Goal: Transaction & Acquisition: Purchase product/service

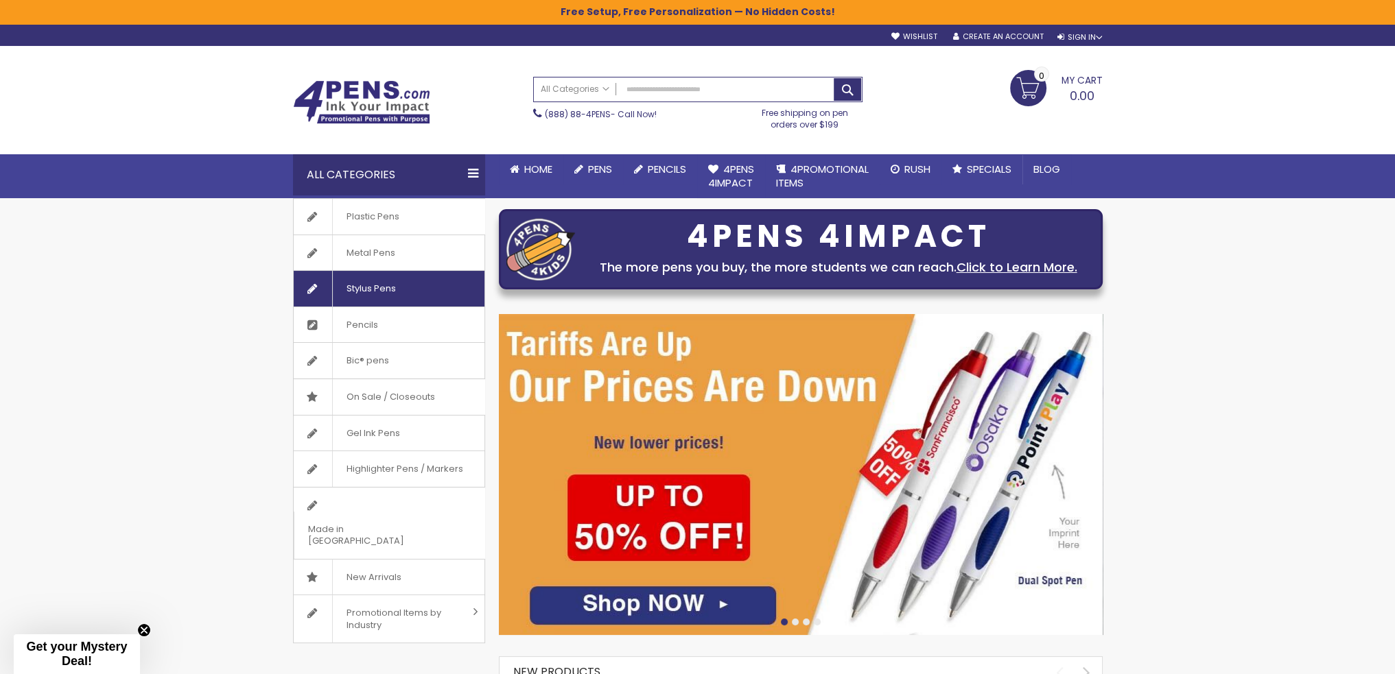
click at [368, 290] on span "Stylus Pens" at bounding box center [371, 289] width 78 height 36
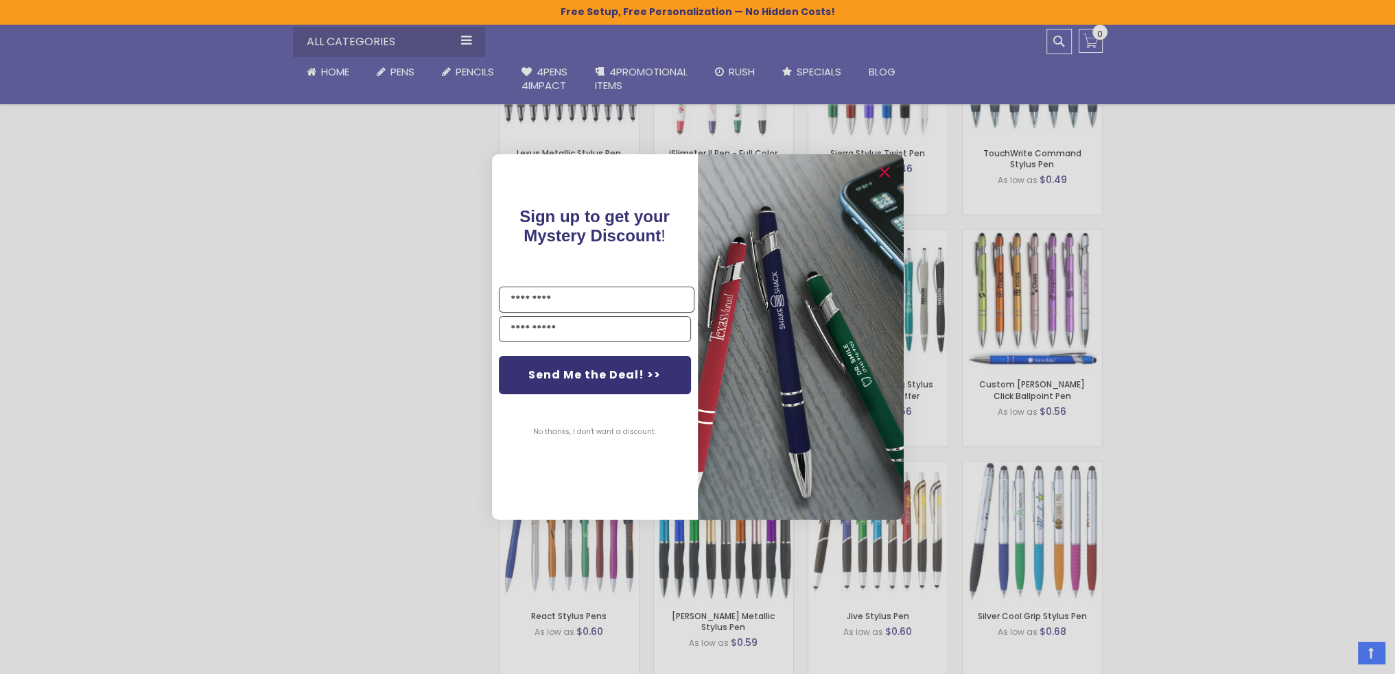
scroll to position [961, 0]
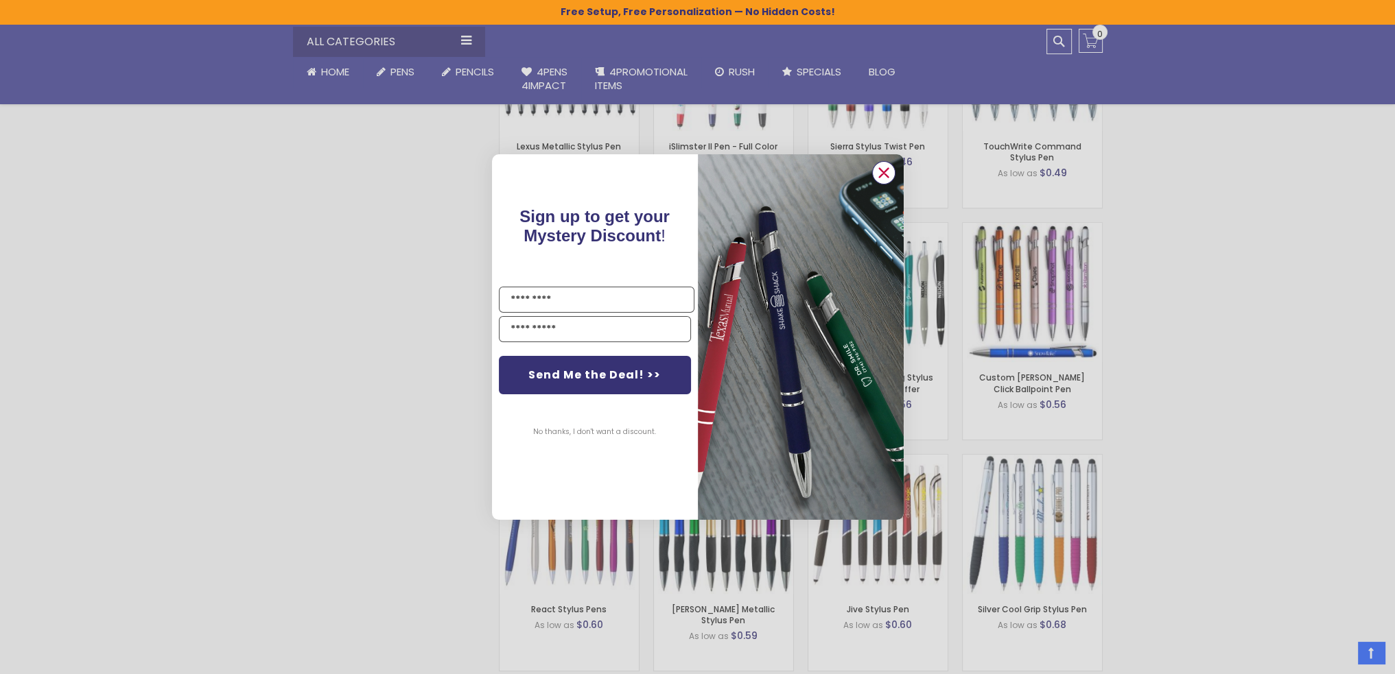
click at [877, 169] on circle "Close dialog" at bounding box center [883, 173] width 21 height 21
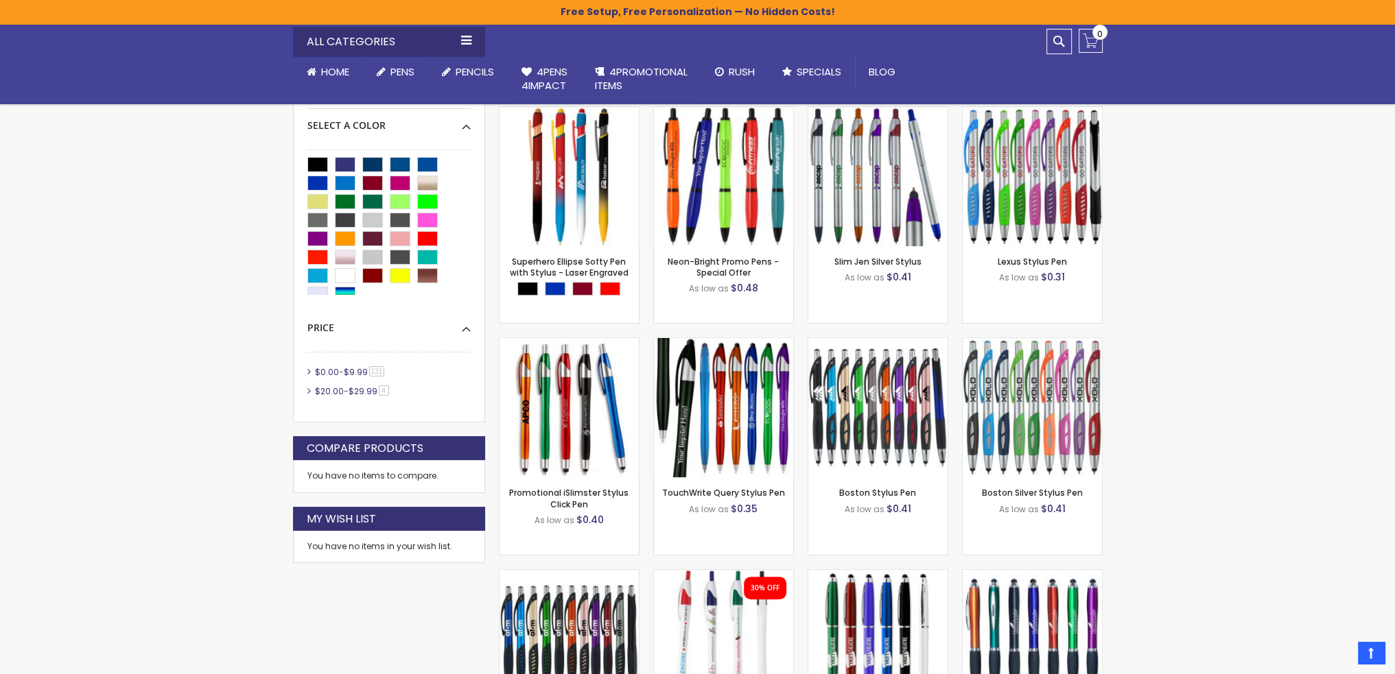
scroll to position [374, 0]
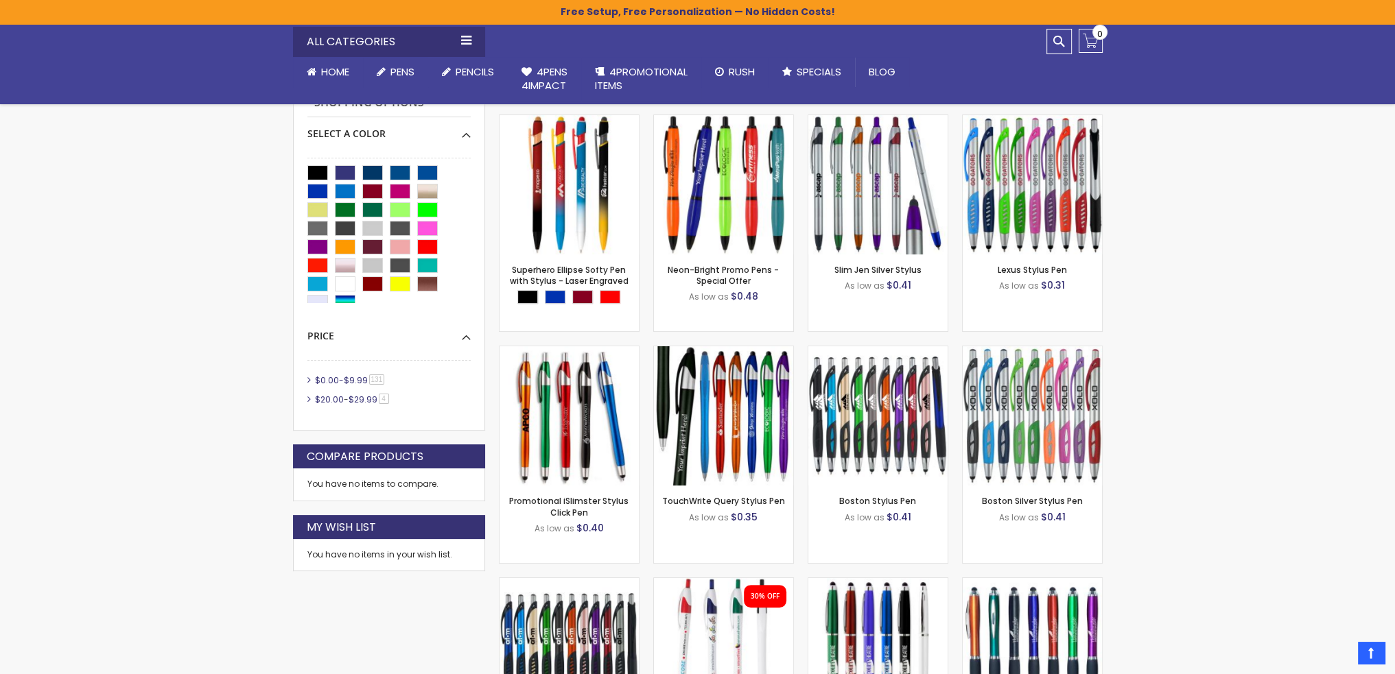
click at [320, 378] on span "$0.00" at bounding box center [327, 381] width 24 height 12
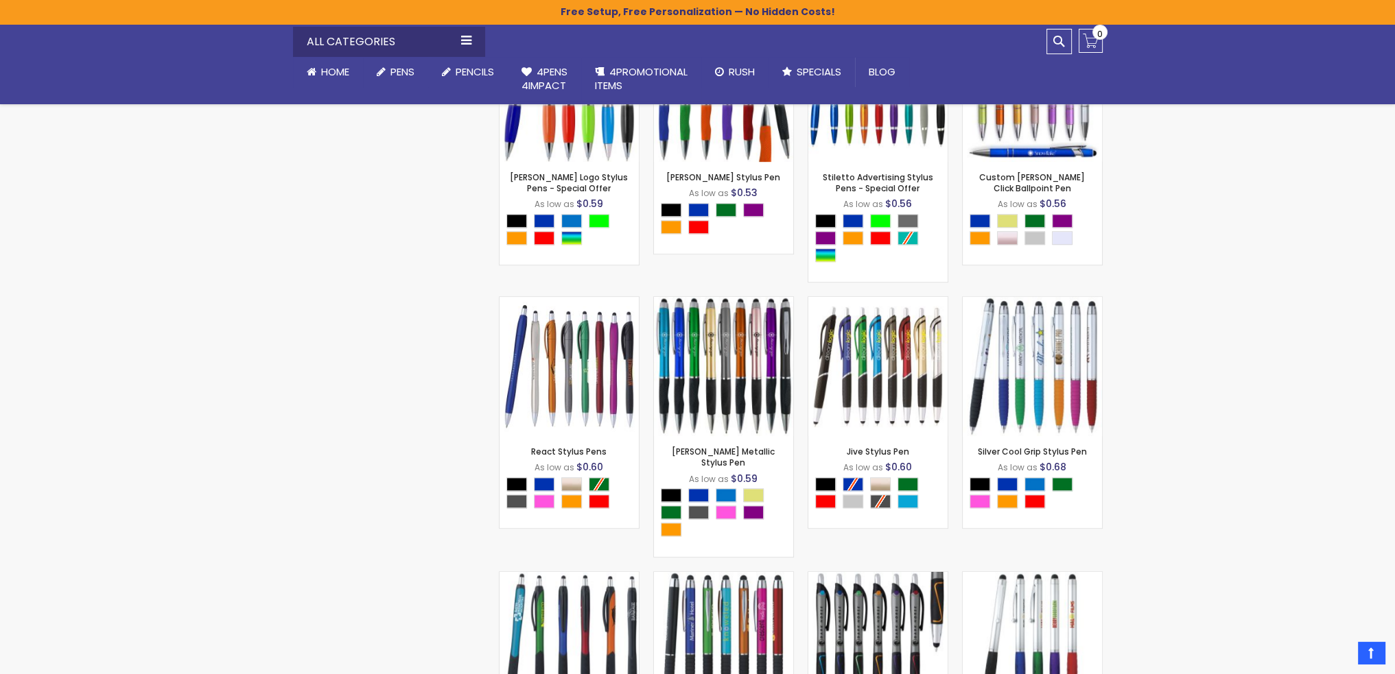
scroll to position [1609, 0]
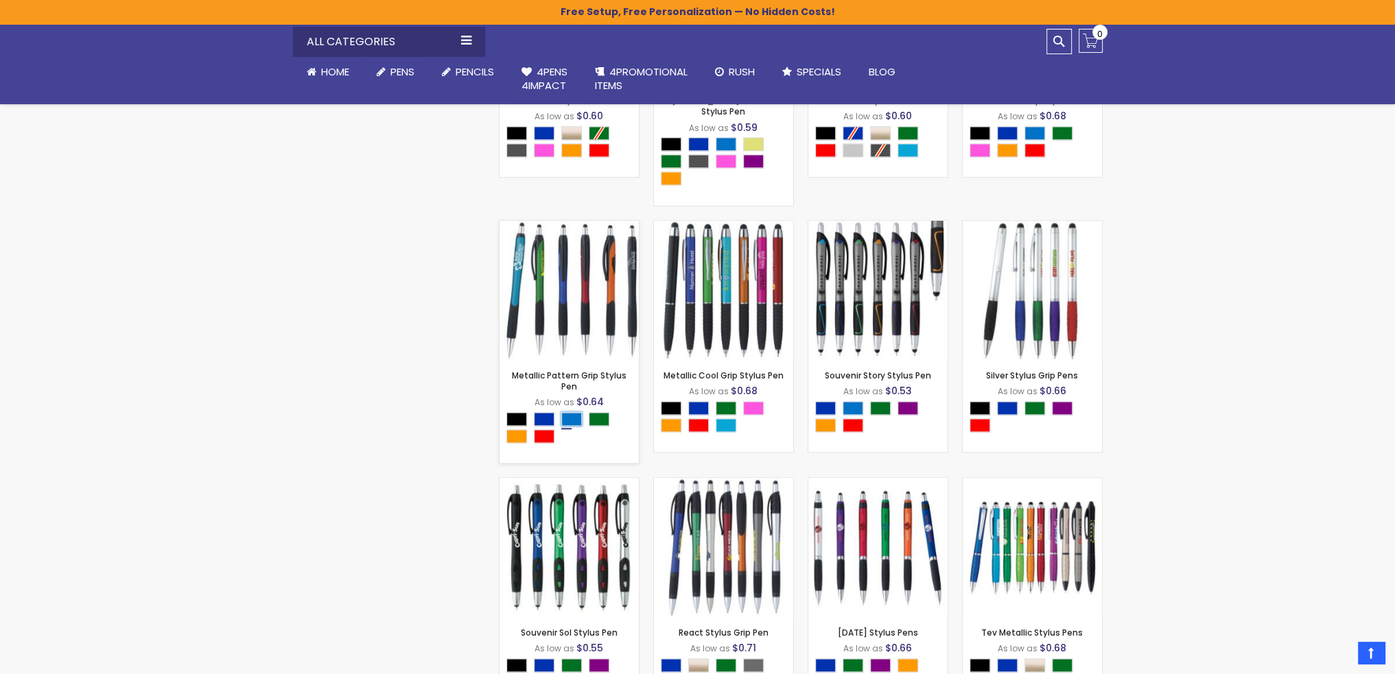
click at [565, 412] on div "Blue Light" at bounding box center [571, 419] width 21 height 14
type input "****"
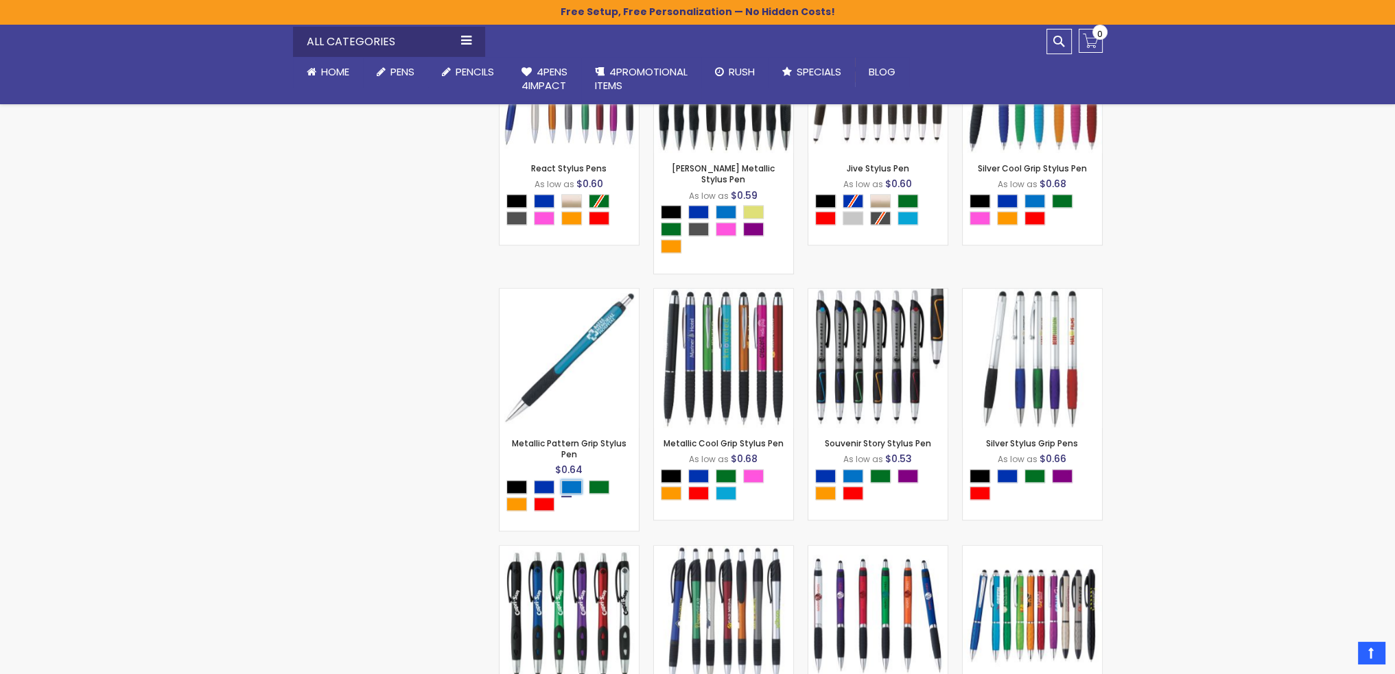
scroll to position [1540, 0]
click at [575, 378] on img at bounding box center [568, 359] width 139 height 139
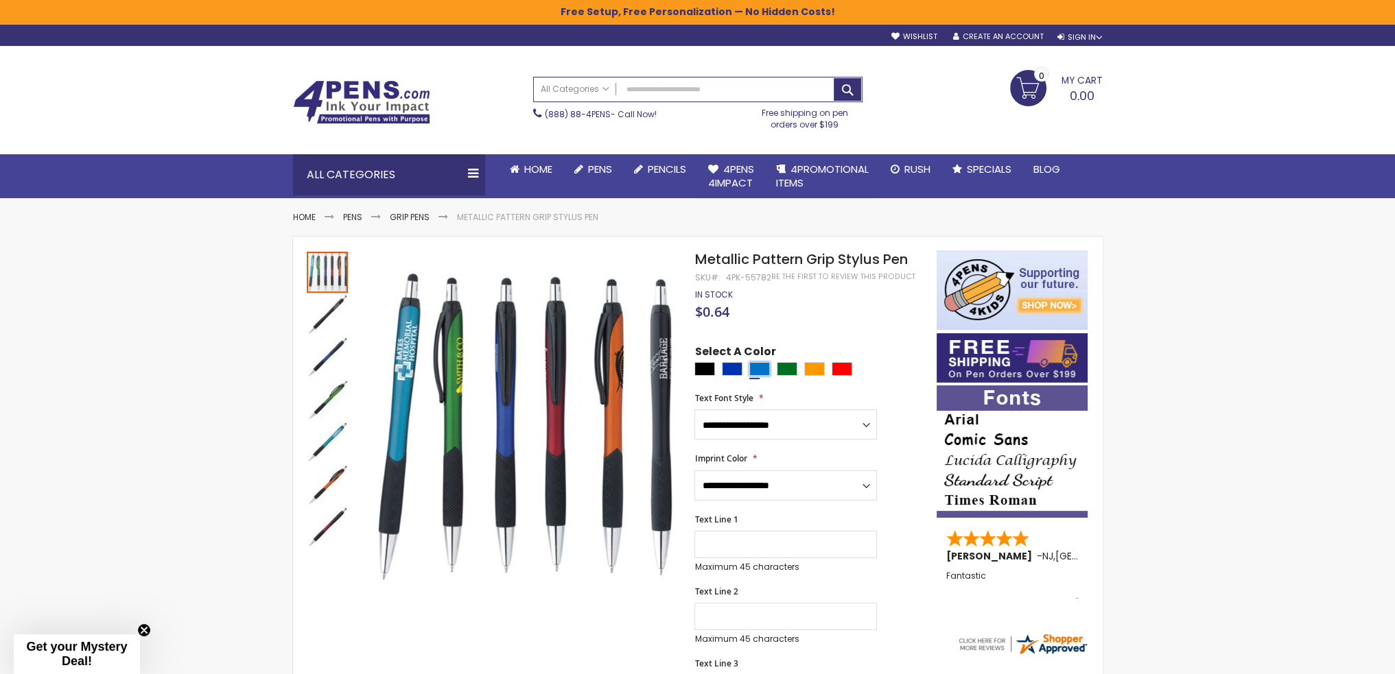
click at [765, 370] on div "Blue Light" at bounding box center [759, 369] width 21 height 14
type input "****"
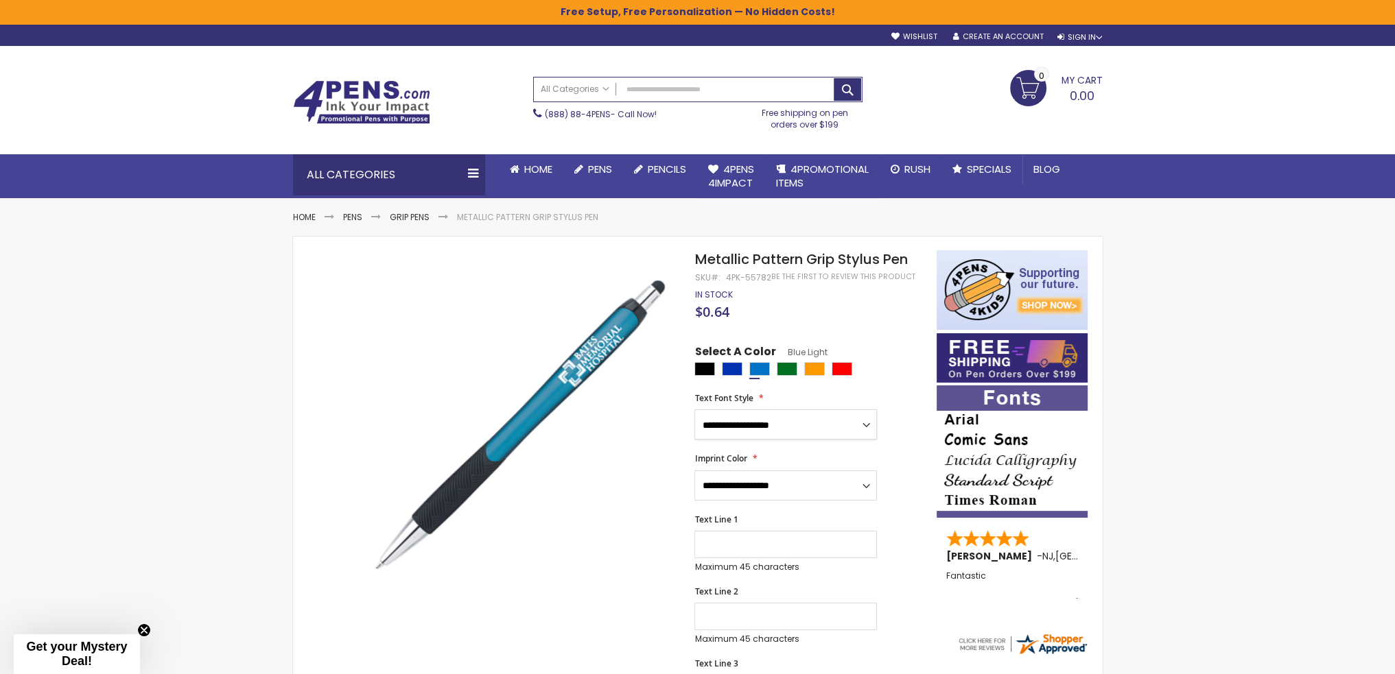
click at [759, 424] on select "**********" at bounding box center [785, 425] width 182 height 30
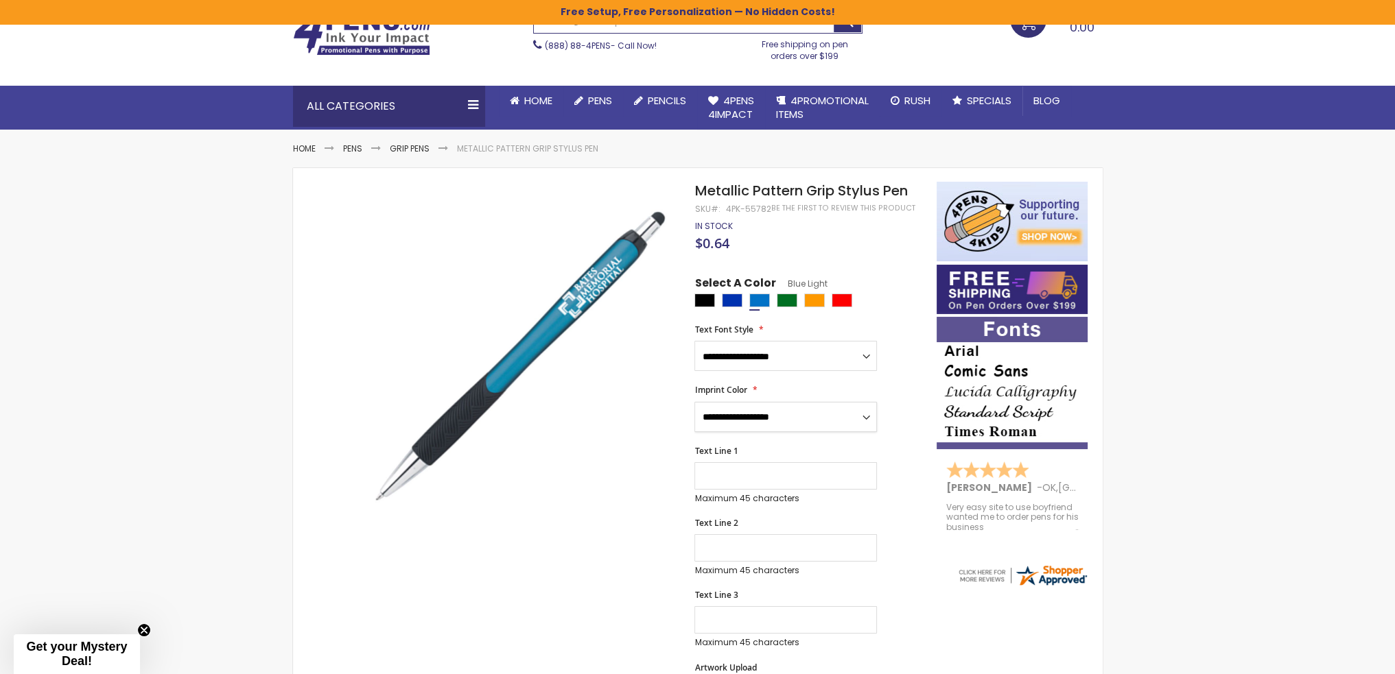
click at [816, 408] on select "**********" at bounding box center [785, 417] width 182 height 30
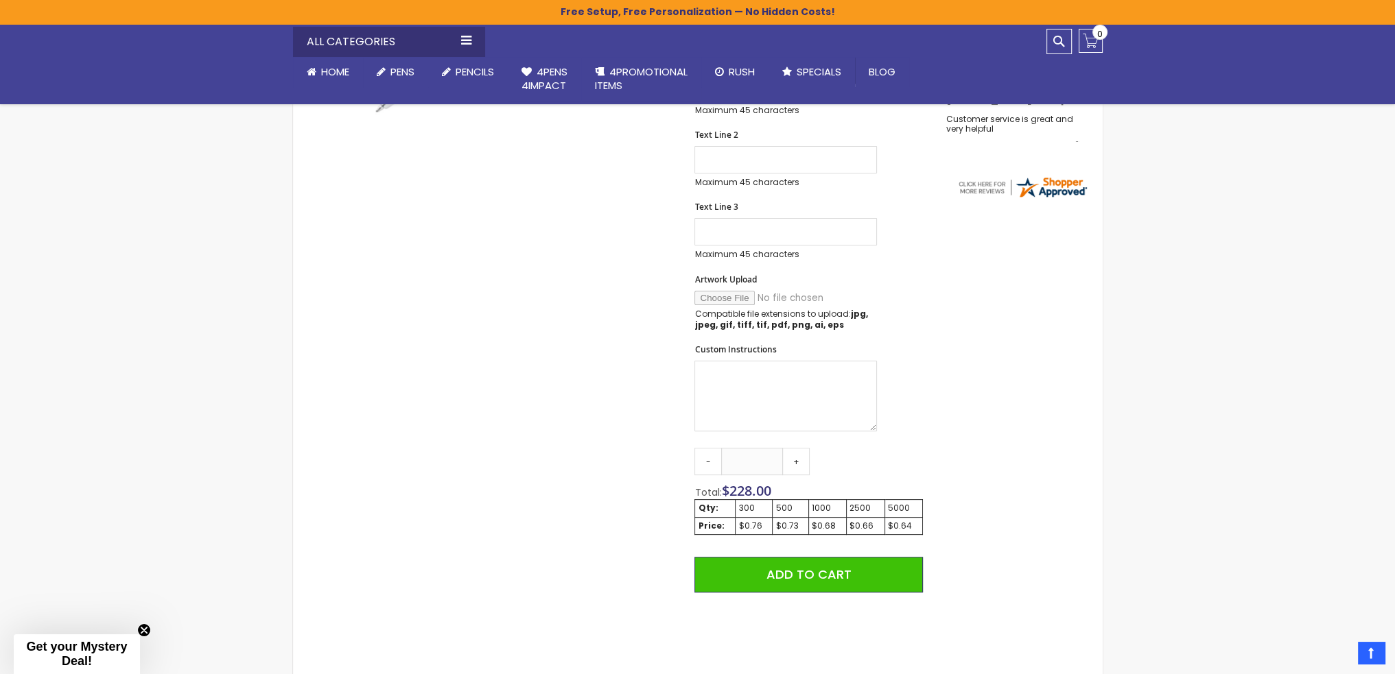
scroll to position [480, 0]
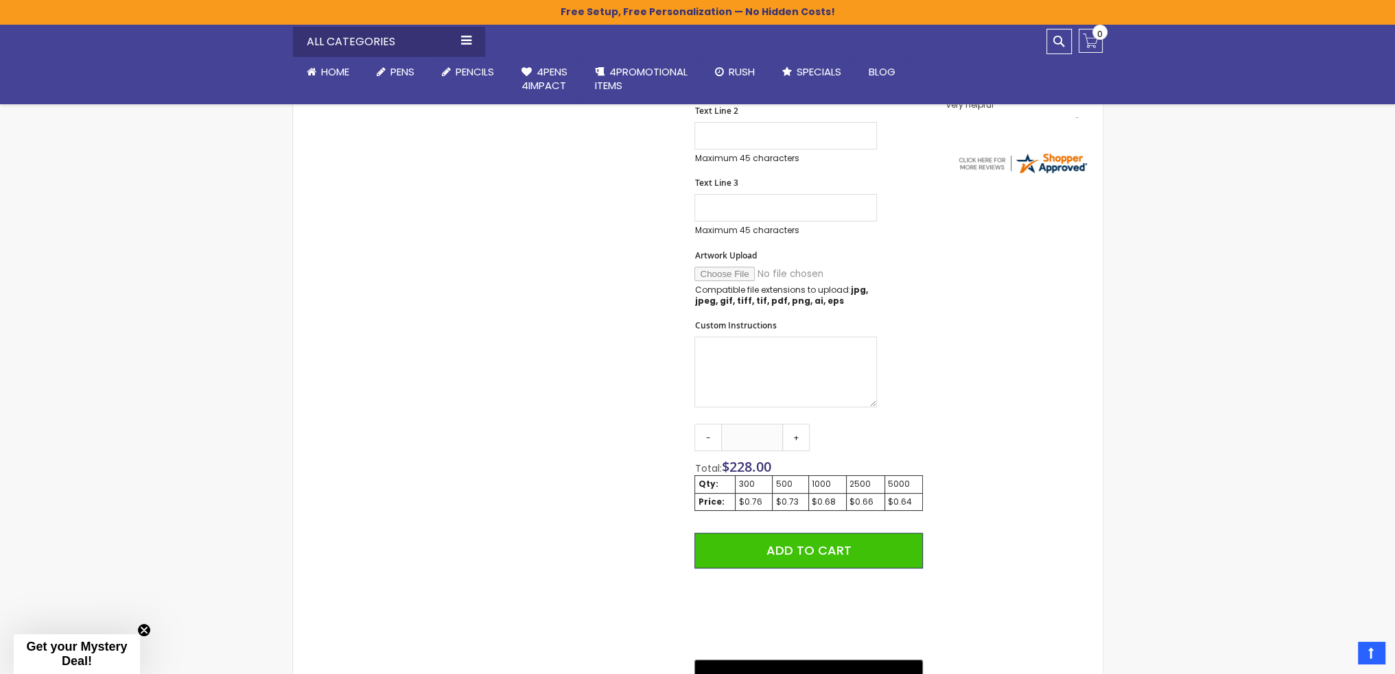
click at [800, 503] on div "$0.73" at bounding box center [790, 502] width 30 height 11
drag, startPoint x: 794, startPoint y: 488, endPoint x: 771, endPoint y: 490, distance: 22.7
click at [773, 490] on td "500" at bounding box center [791, 484] width 36 height 17
click at [792, 490] on div "500" at bounding box center [790, 484] width 30 height 11
click at [794, 439] on link "+" at bounding box center [795, 437] width 27 height 27
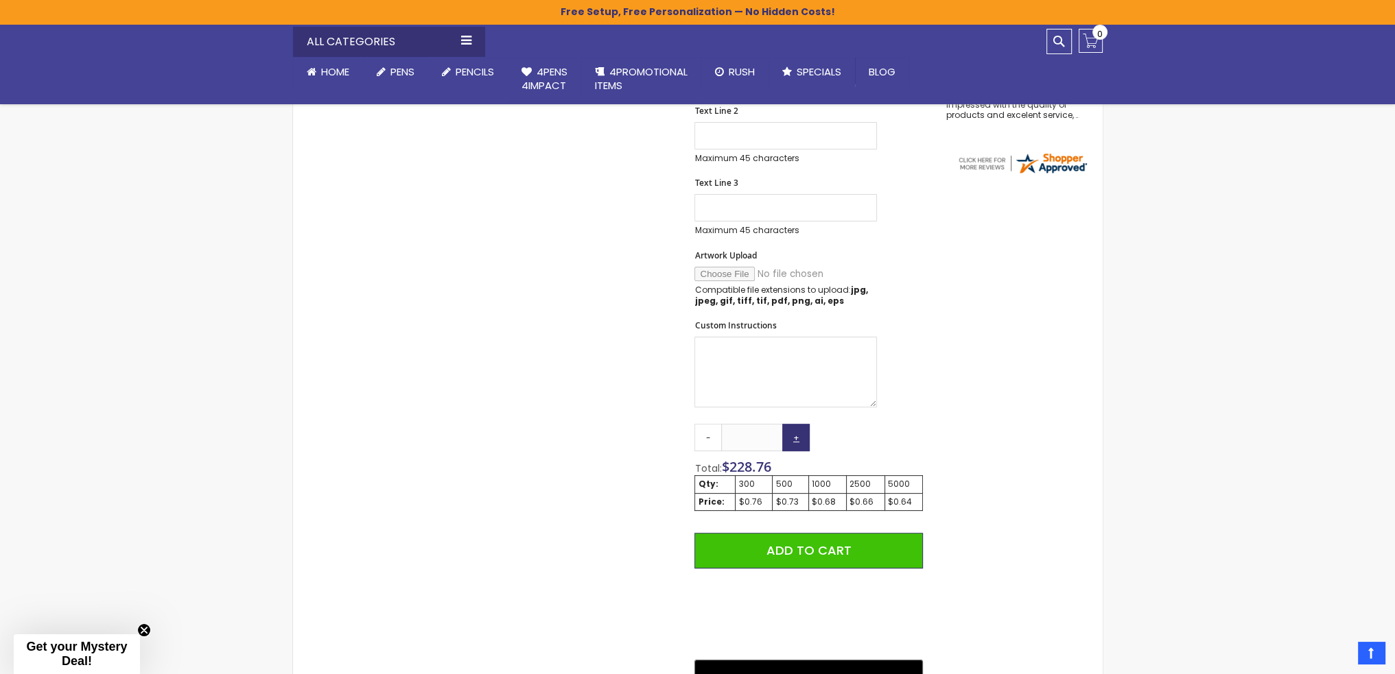
click at [794, 439] on link "+" at bounding box center [795, 437] width 27 height 27
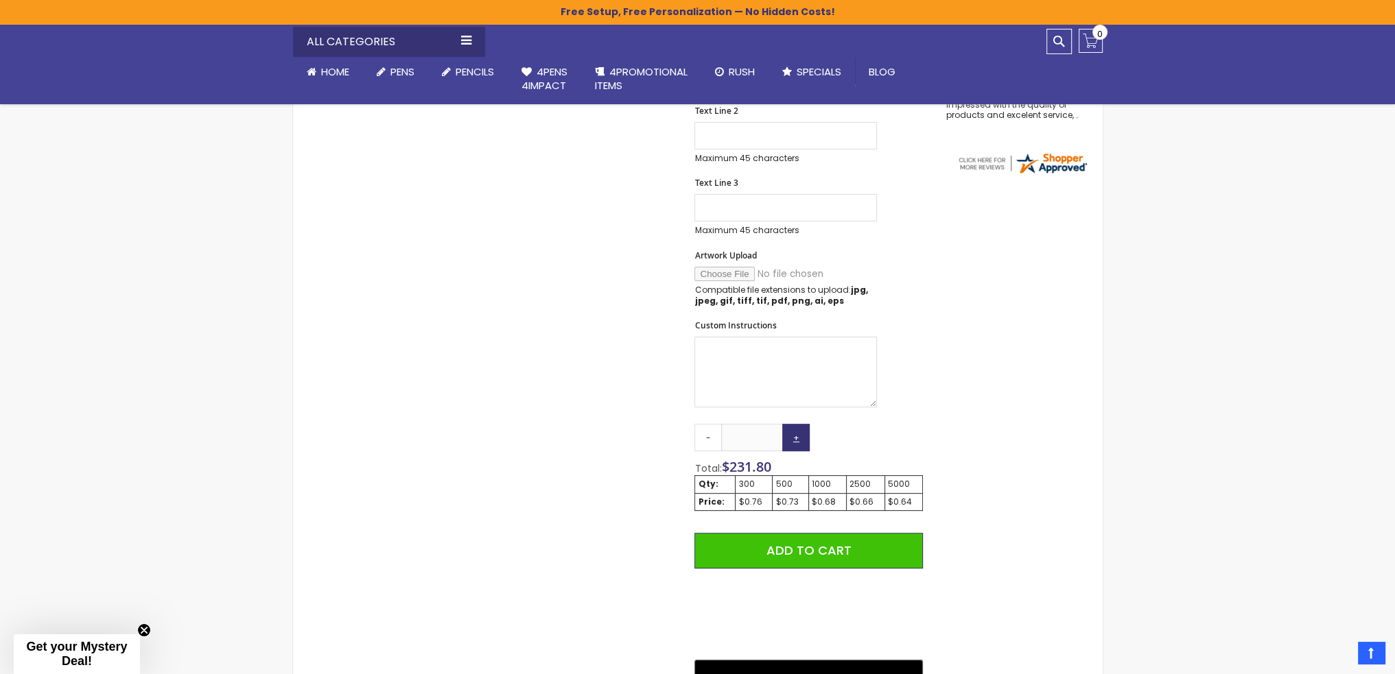
click at [794, 439] on link "+" at bounding box center [795, 437] width 27 height 27
drag, startPoint x: 777, startPoint y: 442, endPoint x: 689, endPoint y: 436, distance: 88.0
click at [689, 436] on div "Skip to the end of the images gallery Skip to the beginning of the images galle…" at bounding box center [615, 301] width 630 height 1065
type input "***"
click at [1062, 366] on div "Skip to the end of the images gallery Skip to the beginning of the images galle…" at bounding box center [698, 301] width 796 height 1065
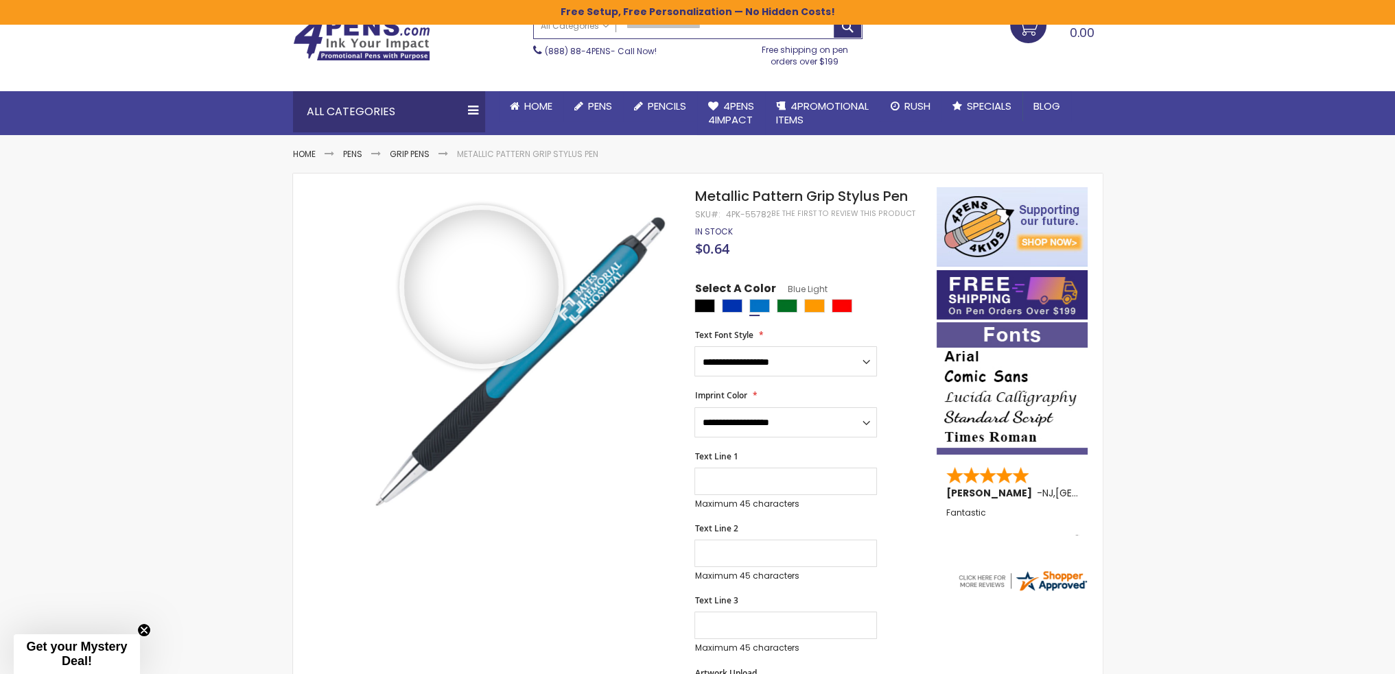
scroll to position [0, 0]
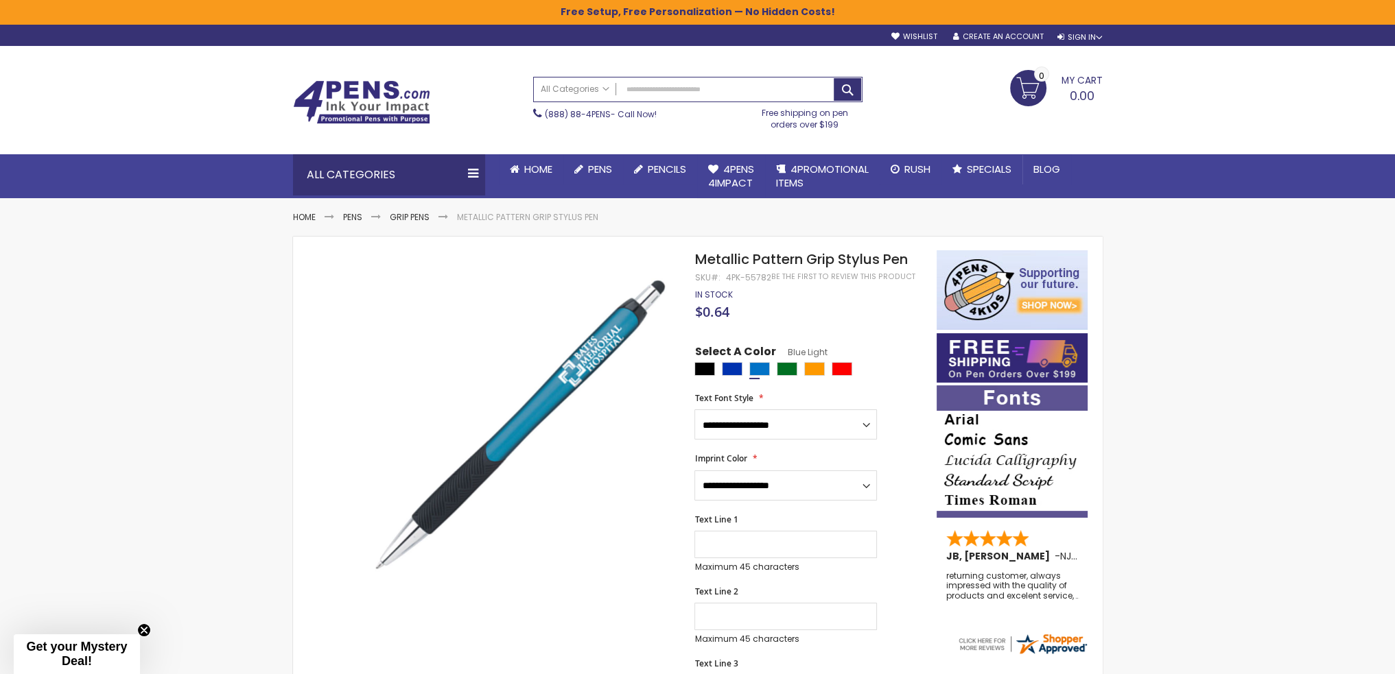
click at [370, 102] on img at bounding box center [361, 102] width 137 height 44
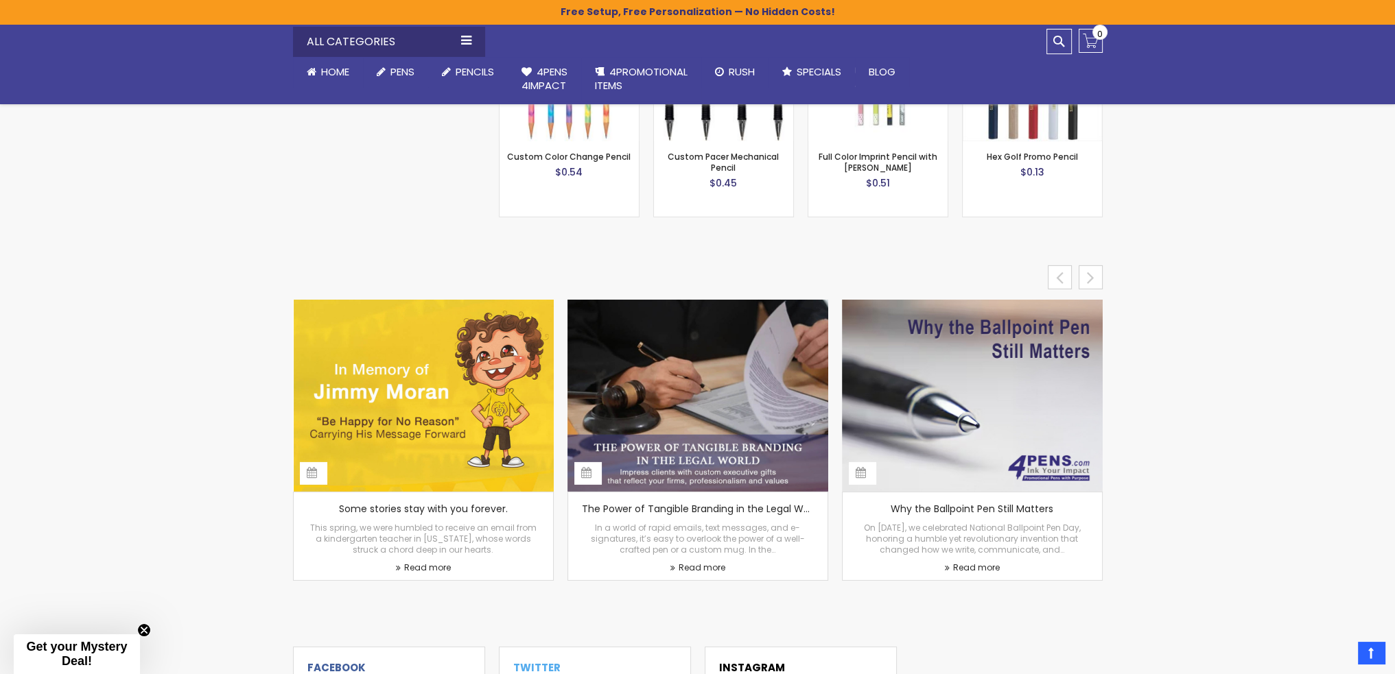
scroll to position [5763, 0]
